Goal: Transaction & Acquisition: Purchase product/service

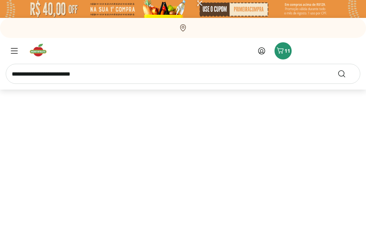
select select "**********"
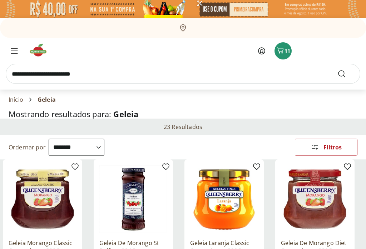
click at [284, 48] on icon "Carrinho" at bounding box center [280, 50] width 9 height 9
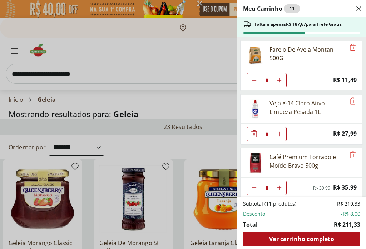
click at [210, 72] on div "Meu Carrinho 11 Faltam apenas R$ 187,67 para Frete Grátis Farelo De Aveia Monta…" at bounding box center [183, 124] width 366 height 249
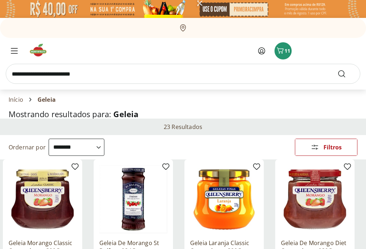
click at [215, 72] on input "search" at bounding box center [183, 74] width 355 height 20
type input "**********"
click at [346, 74] on button "Submit Search" at bounding box center [346, 73] width 17 height 9
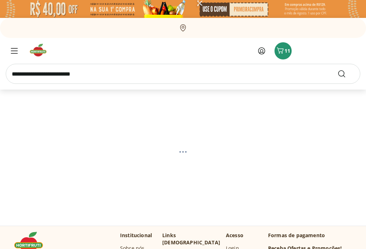
select select "**********"
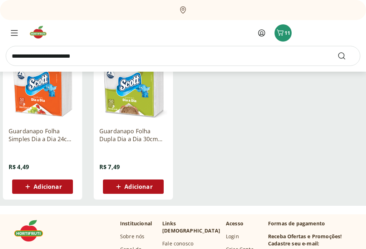
click at [45, 189] on span "Adicionar" at bounding box center [48, 187] width 28 height 6
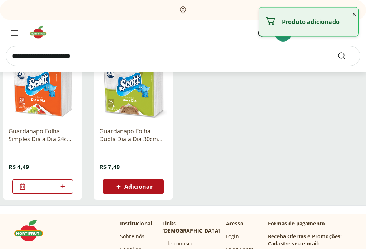
scroll to position [112, 0]
click at [62, 186] on icon at bounding box center [62, 186] width 9 height 9
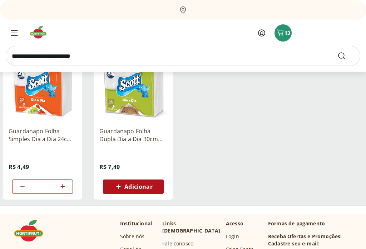
click at [64, 190] on icon at bounding box center [62, 186] width 9 height 9
type input "*"
click at [30, 56] on input "search" at bounding box center [183, 56] width 355 height 20
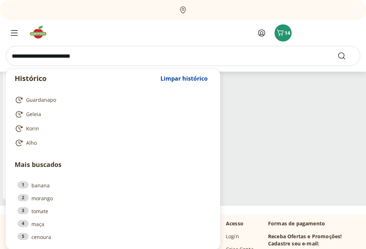
scroll to position [111, 0]
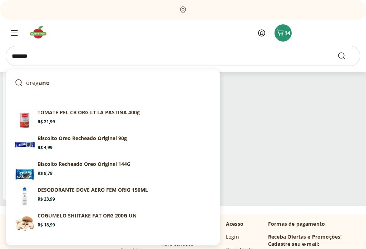
type input "*******"
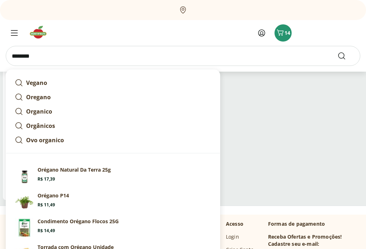
click at [344, 55] on use "Submit Search" at bounding box center [342, 55] width 9 height 9
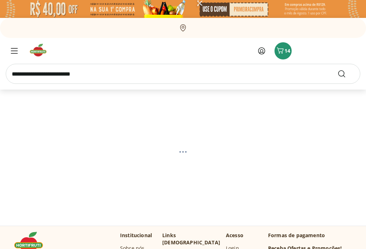
select select "**********"
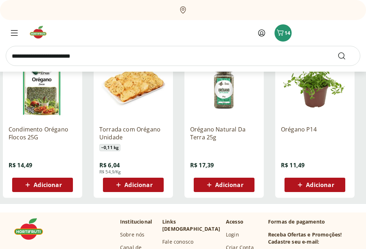
scroll to position [113, 0]
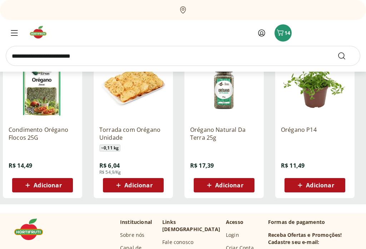
click at [44, 186] on span "Adicionar" at bounding box center [48, 185] width 28 height 6
click at [281, 28] on div "15" at bounding box center [283, 32] width 6 height 11
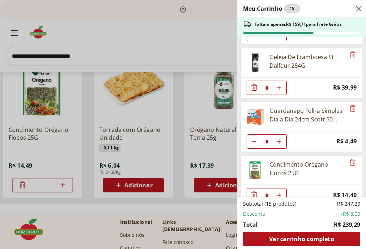
scroll to position [260, 0]
click at [360, 5] on icon "Close" at bounding box center [359, 8] width 9 height 9
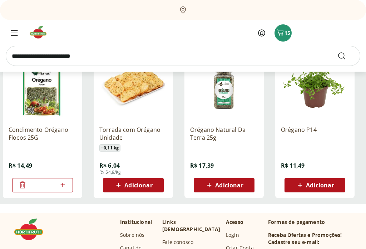
click at [27, 55] on input "search" at bounding box center [183, 56] width 355 height 20
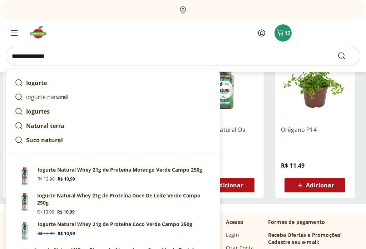
type input "**********"
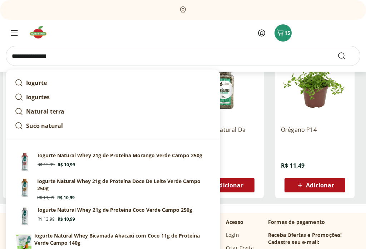
click at [342, 54] on icon "Submit Search" at bounding box center [342, 55] width 9 height 9
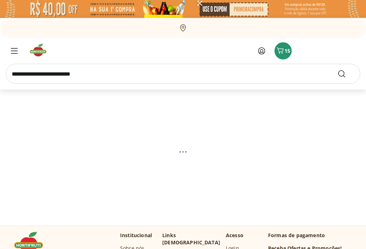
select select "**********"
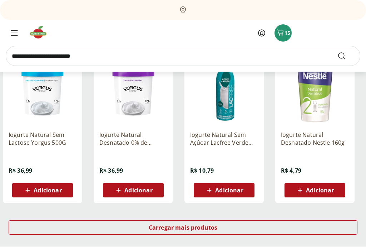
scroll to position [417, 0]
click at [294, 226] on div "Carregar mais produtos" at bounding box center [183, 227] width 349 height 14
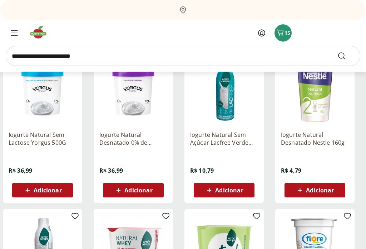
click at [320, 191] on span "Adicionar" at bounding box center [320, 190] width 28 height 6
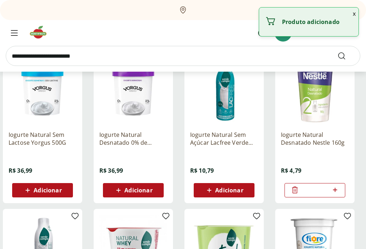
click at [339, 187] on icon at bounding box center [335, 189] width 9 height 9
click at [339, 188] on icon at bounding box center [335, 189] width 9 height 9
click at [338, 188] on icon at bounding box center [335, 189] width 9 height 9
click at [337, 188] on icon at bounding box center [335, 189] width 9 height 9
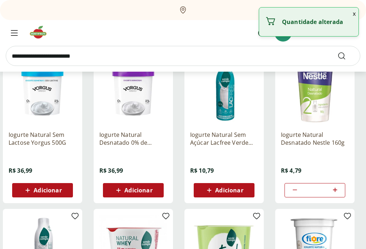
click at [337, 188] on icon at bounding box center [335, 189] width 9 height 9
click at [336, 188] on icon at bounding box center [335, 189] width 9 height 9
click at [336, 189] on icon at bounding box center [335, 189] width 9 height 9
click at [336, 188] on icon at bounding box center [335, 189] width 9 height 9
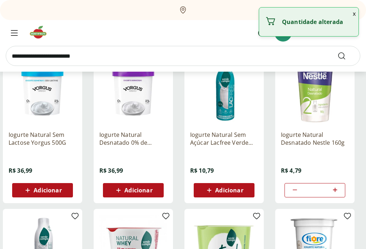
click at [336, 188] on icon at bounding box center [335, 189] width 9 height 9
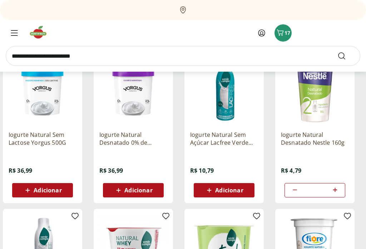
click at [339, 187] on icon at bounding box center [335, 189] width 9 height 9
click at [293, 193] on icon at bounding box center [295, 189] width 9 height 9
type input "*"
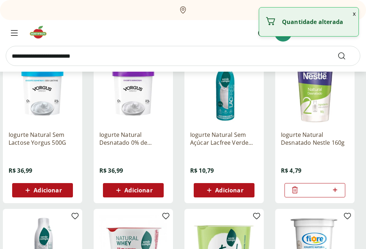
click at [292, 194] on span at bounding box center [295, 189] width 9 height 9
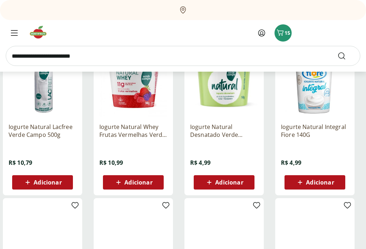
scroll to position [583, 0]
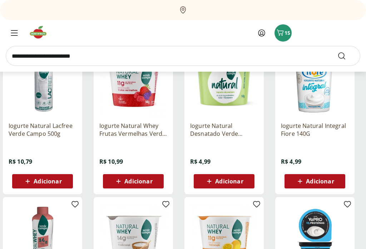
click at [320, 180] on span "Adicionar" at bounding box center [320, 181] width 28 height 6
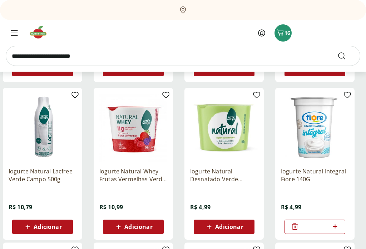
scroll to position [538, 0]
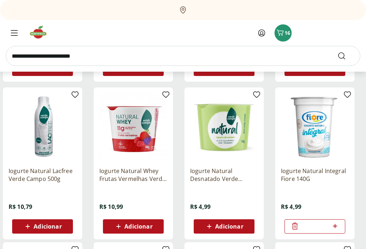
click at [295, 228] on icon at bounding box center [295, 225] width 9 height 9
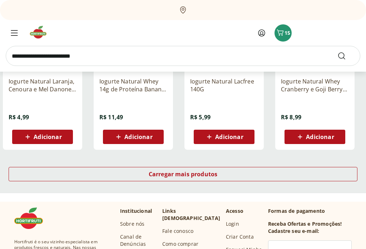
scroll to position [937, 0]
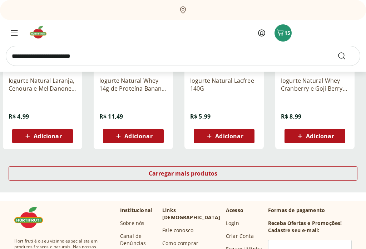
click at [281, 172] on div "Carregar mais produtos" at bounding box center [183, 173] width 349 height 14
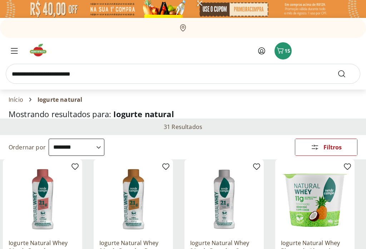
click at [285, 48] on span "15" at bounding box center [288, 50] width 6 height 7
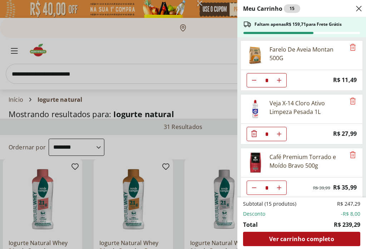
click at [361, 7] on icon "Close" at bounding box center [359, 8] width 9 height 9
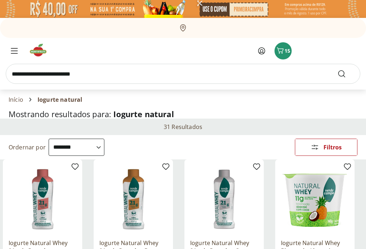
click at [28, 74] on input "search" at bounding box center [183, 74] width 355 height 20
type input "*******"
click at [346, 74] on button "Submit Search" at bounding box center [346, 73] width 17 height 9
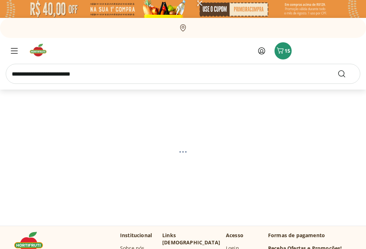
select select "**********"
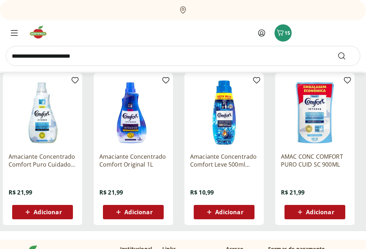
scroll to position [86, 0]
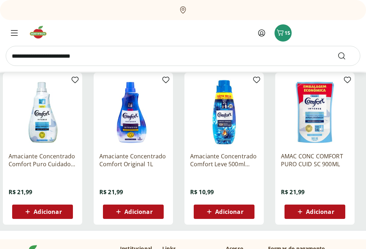
click at [36, 135] on img at bounding box center [43, 113] width 68 height 68
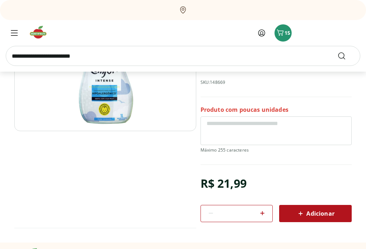
scroll to position [106, 0]
click at [313, 212] on span "Adicionar" at bounding box center [315, 213] width 38 height 9
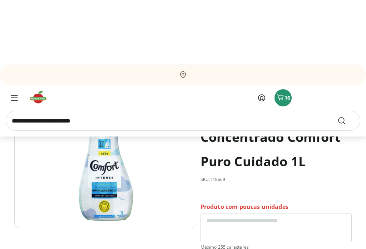
scroll to position [0, 0]
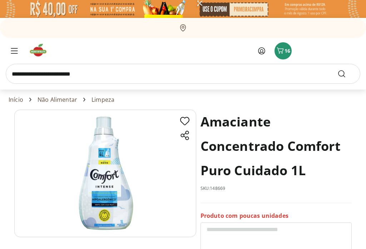
click at [283, 47] on icon "Carrinho" at bounding box center [280, 50] width 9 height 9
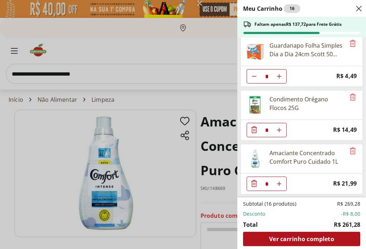
scroll to position [326, 0]
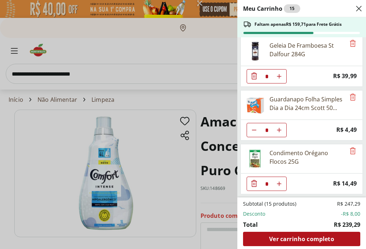
scroll to position [272, 0]
click at [362, 3] on div "Close" at bounding box center [359, 8] width 9 height 11
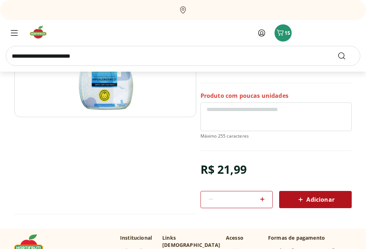
scroll to position [123, 0]
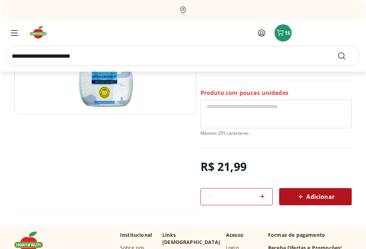
click at [320, 197] on span "Adicionar" at bounding box center [315, 196] width 38 height 9
click at [288, 28] on button "16" at bounding box center [283, 32] width 17 height 17
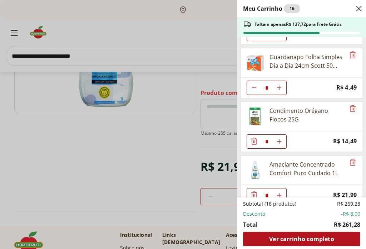
scroll to position [314, 0]
click at [303, 241] on span "Ver carrinho completo" at bounding box center [301, 239] width 65 height 6
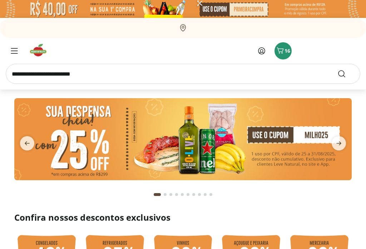
click at [25, 71] on input "search" at bounding box center [183, 74] width 355 height 20
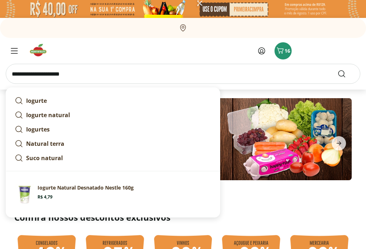
type input "**********"
click at [344, 72] on icon "Submit Search" at bounding box center [342, 73] width 9 height 9
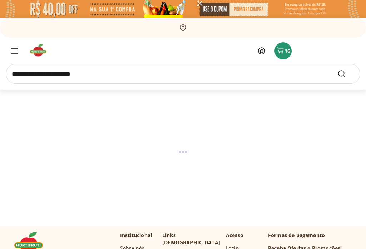
select select "**********"
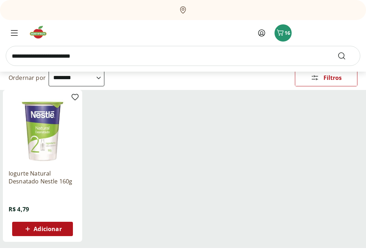
scroll to position [71, 0]
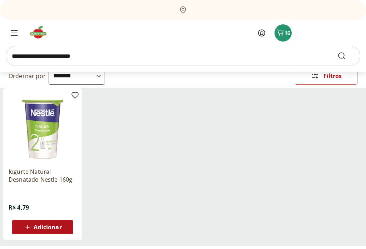
click at [46, 229] on span "Adicionar" at bounding box center [48, 227] width 28 height 6
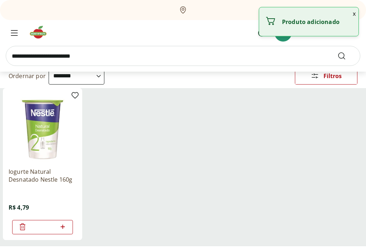
scroll to position [71, 0]
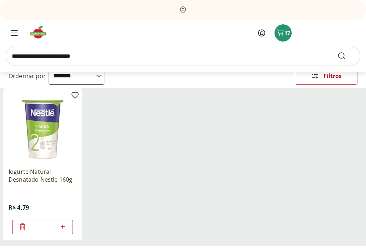
click at [64, 232] on div at bounding box center [62, 226] width 9 height 17
click at [65, 229] on icon at bounding box center [62, 226] width 9 height 9
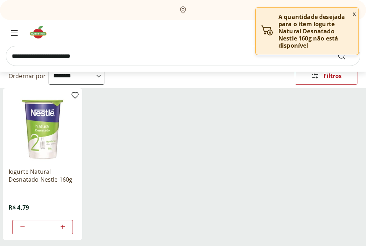
click at [357, 11] on button "x" at bounding box center [354, 14] width 9 height 12
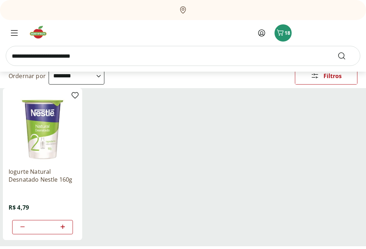
click at [21, 228] on icon at bounding box center [22, 226] width 9 height 9
type input "*"
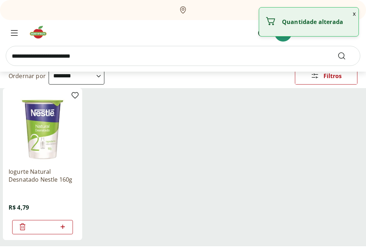
click at [20, 230] on icon at bounding box center [22, 226] width 9 height 9
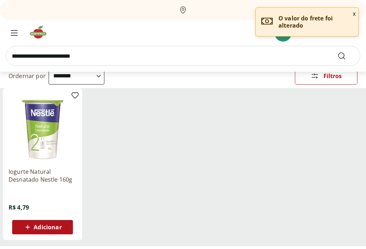
click at [355, 12] on button "x" at bounding box center [354, 14] width 9 height 12
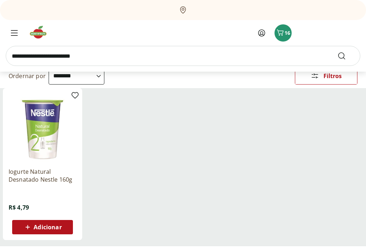
click at [288, 31] on span "16" at bounding box center [288, 32] width 6 height 7
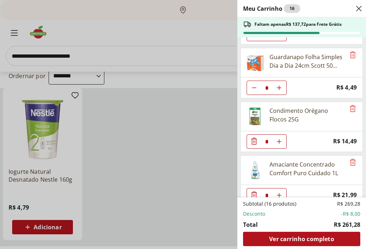
scroll to position [314, 0]
click at [306, 241] on span "Ver carrinho completo" at bounding box center [301, 239] width 65 height 6
